Goal: Check status

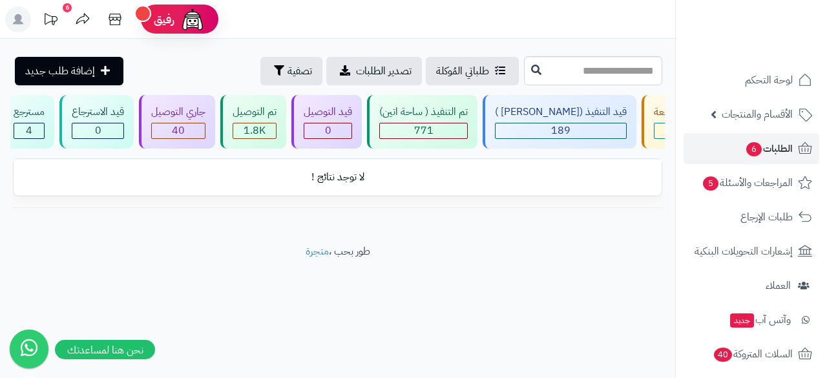
scroll to position [0, -129]
